Goal: Find specific page/section: Find specific page/section

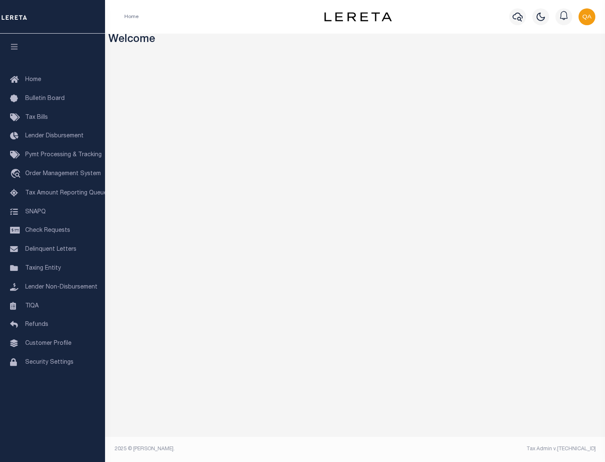
click at [53, 231] on span "Check Requests" at bounding box center [47, 231] width 45 height 6
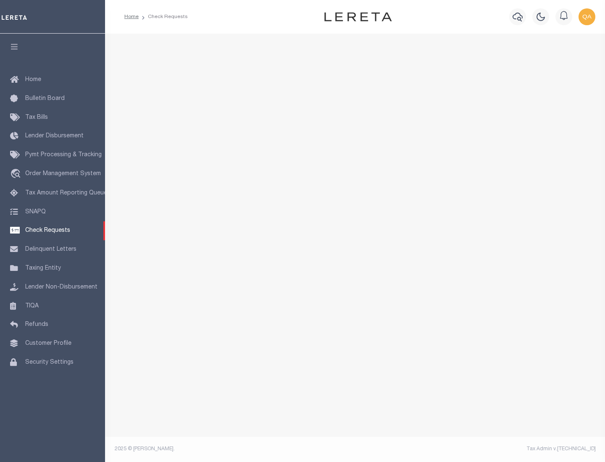
select select "50"
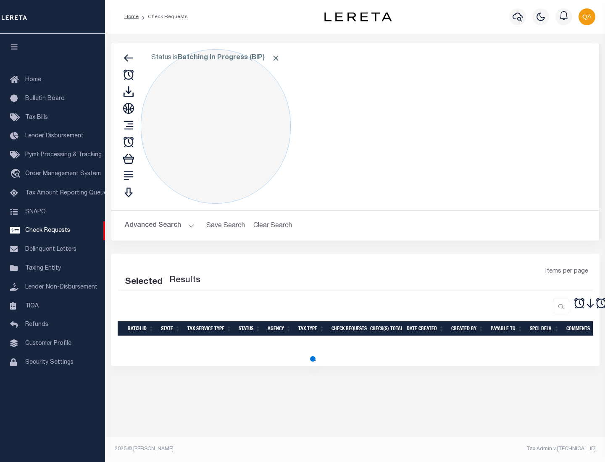
select select "50"
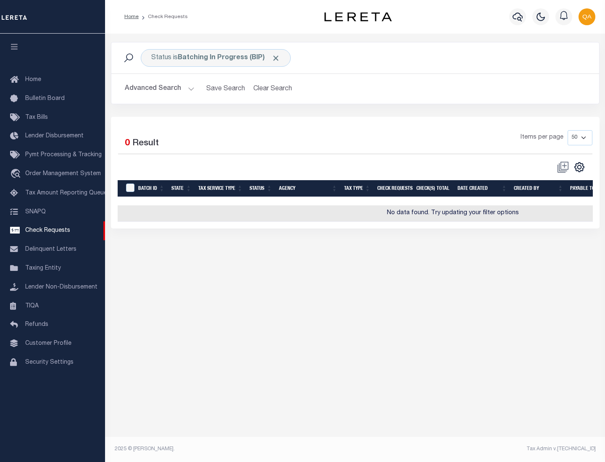
click at [276, 58] on span "Click to Remove" at bounding box center [276, 58] width 9 height 9
